Goal: Task Accomplishment & Management: Complete application form

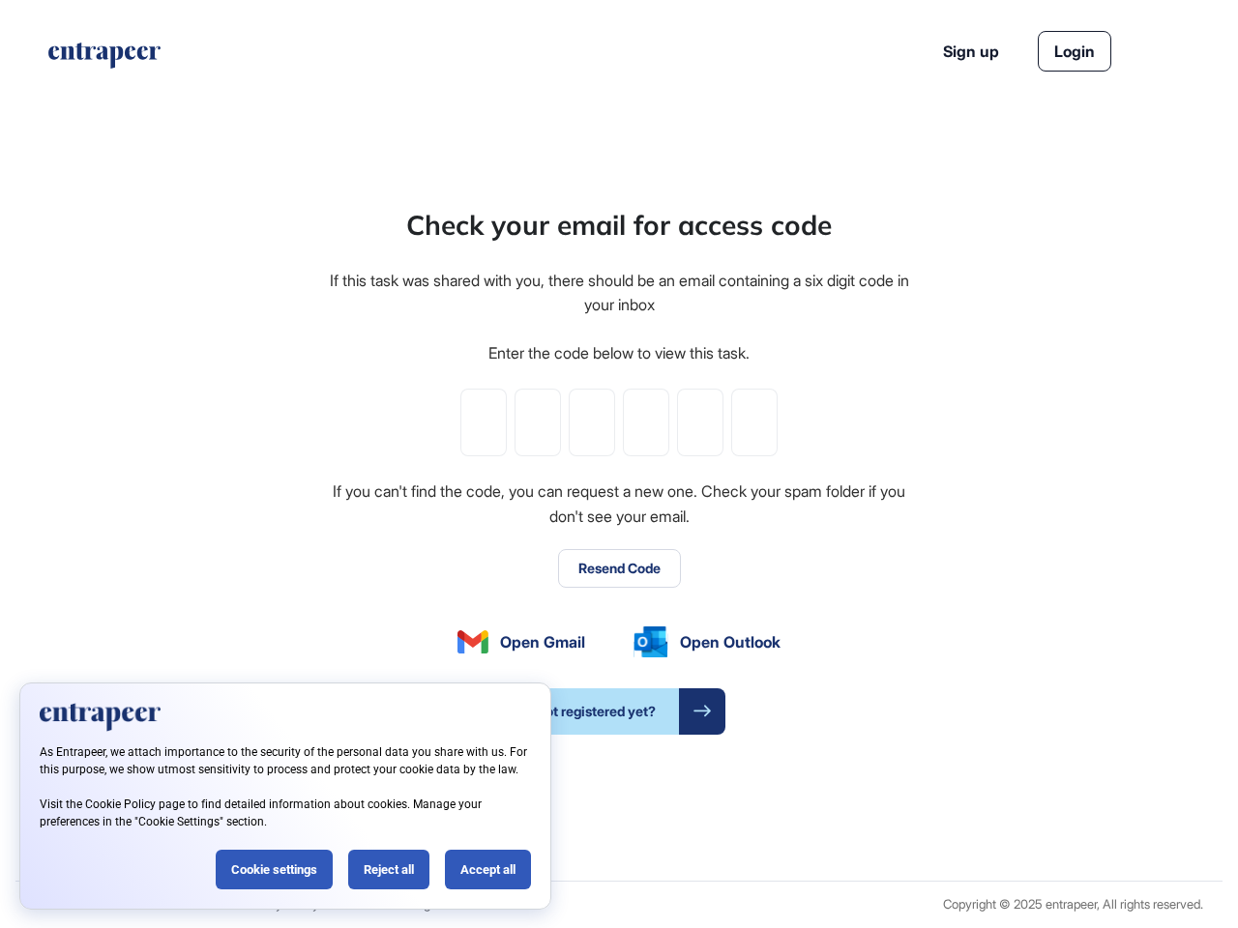
click at [619, 464] on div "Check your email for access code If this task was shared with you, there should…" at bounding box center [619, 470] width 584 height 530
click at [484, 423] on input "tel" at bounding box center [483, 423] width 46 height 68
click at [538, 423] on input "tel" at bounding box center [537, 423] width 46 height 68
click at [592, 423] on input "tel" at bounding box center [592, 423] width 46 height 68
click at [646, 423] on input "tel" at bounding box center [646, 423] width 46 height 68
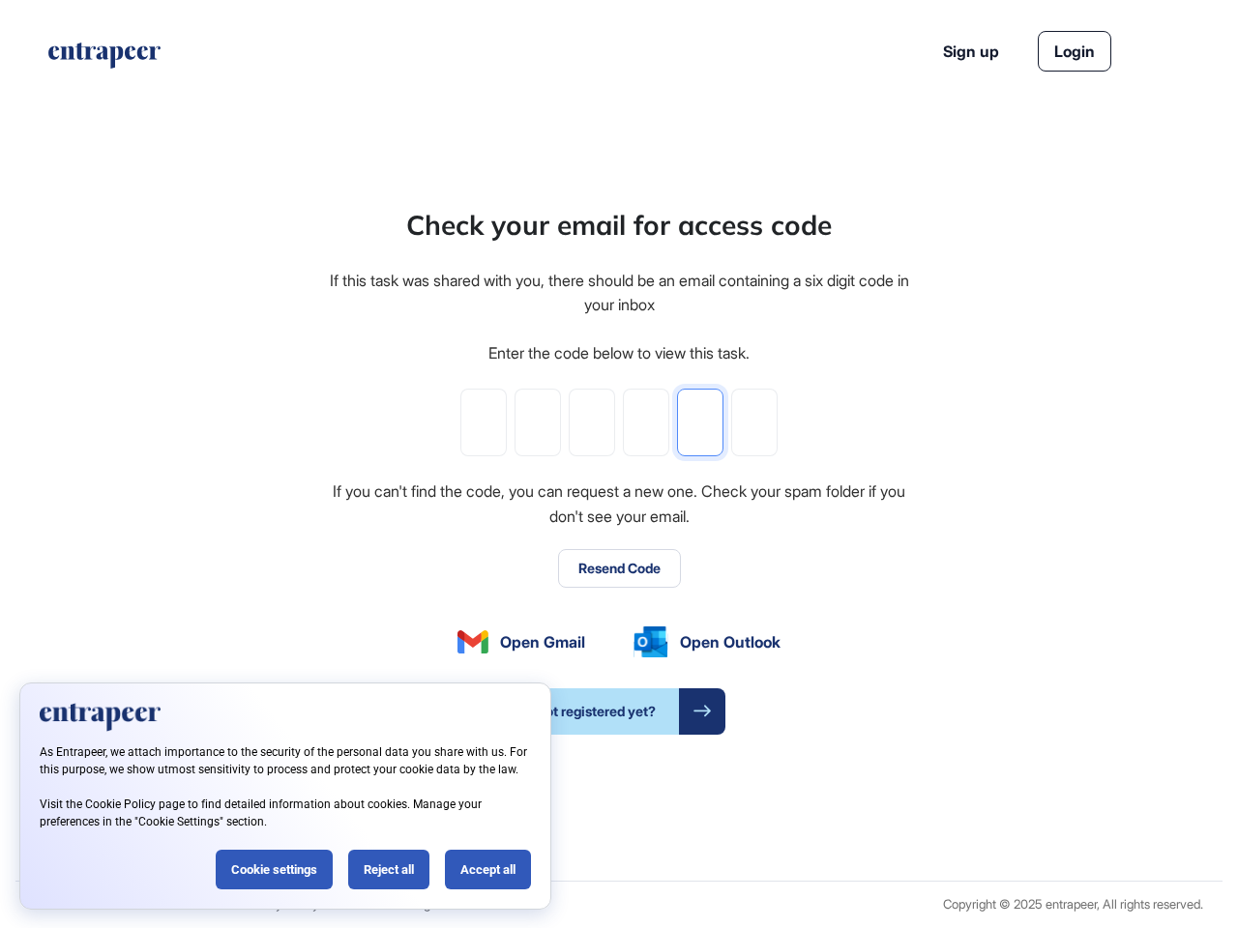
click at [700, 423] on input "tel" at bounding box center [700, 423] width 46 height 68
click at [754, 423] on input "tel" at bounding box center [754, 423] width 46 height 68
click at [619, 569] on button "Resend Code" at bounding box center [619, 568] width 123 height 39
